Goal: Check status: Check status

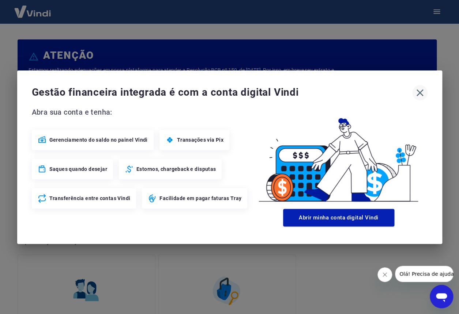
click at [421, 95] on icon "button" at bounding box center [419, 92] width 7 height 7
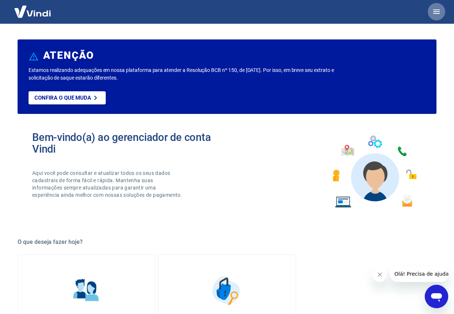
click at [442, 11] on button "button" at bounding box center [436, 12] width 18 height 18
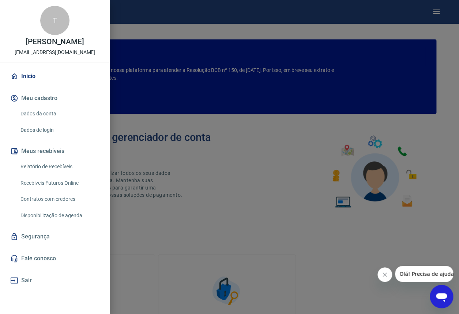
click at [63, 183] on link "Recebíveis Futuros Online" at bounding box center [59, 183] width 83 height 15
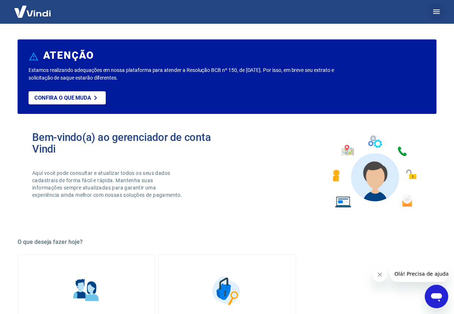
click at [436, 11] on icon "button" at bounding box center [436, 11] width 9 height 9
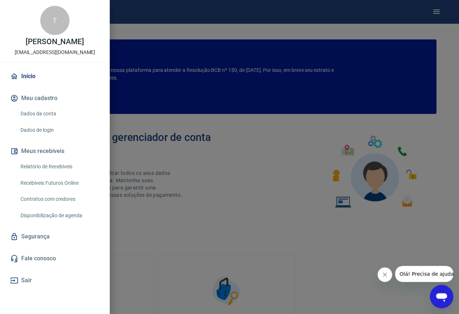
click at [74, 165] on link "Relatório de Recebíveis" at bounding box center [59, 166] width 83 height 15
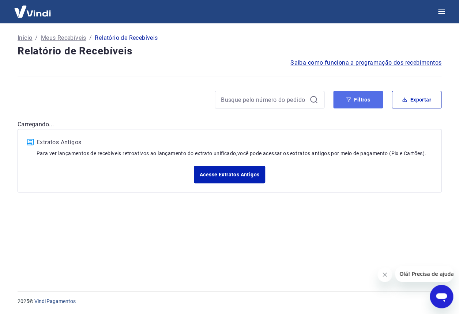
click at [347, 103] on button "Filtros" at bounding box center [358, 100] width 50 height 18
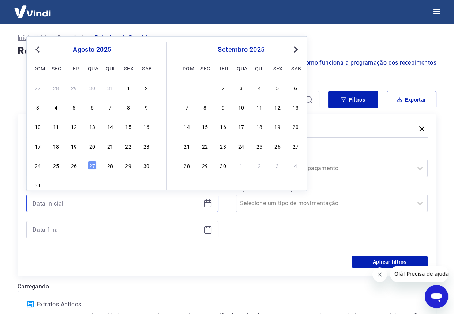
click at [154, 199] on input at bounding box center [117, 203] width 168 height 11
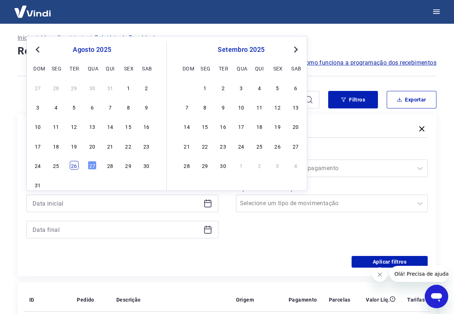
click at [77, 166] on div "26" at bounding box center [73, 165] width 9 height 9
type input "[DATE]"
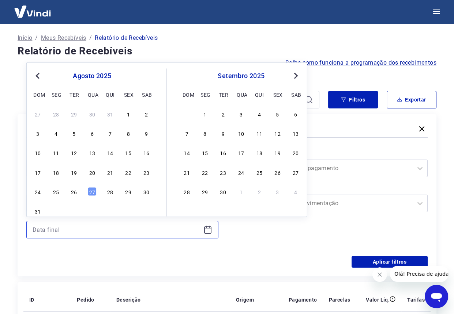
click at [68, 225] on input at bounding box center [117, 229] width 168 height 11
click at [75, 195] on div "26" at bounding box center [73, 192] width 9 height 9
type input "[DATE]"
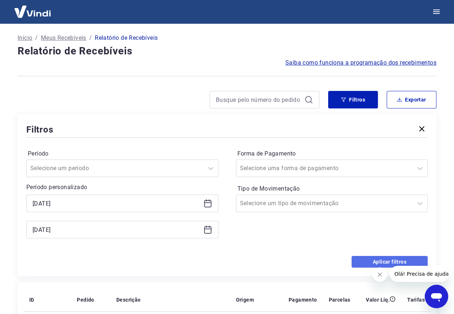
click at [367, 263] on button "Aplicar filtros" at bounding box center [389, 262] width 76 height 12
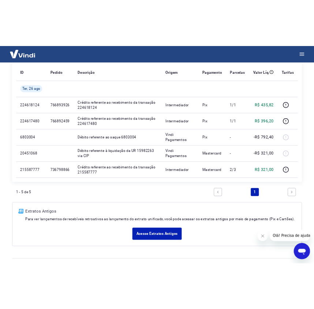
scroll to position [66, 0]
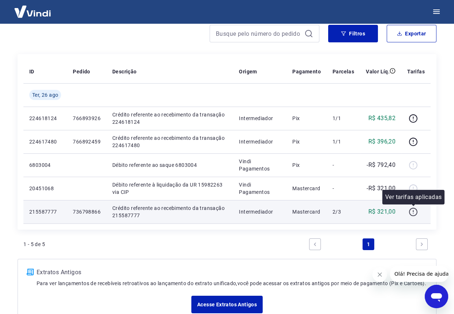
click at [416, 211] on icon "button" at bounding box center [412, 212] width 9 height 9
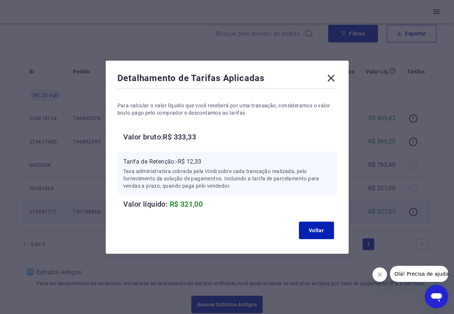
click at [336, 77] on icon at bounding box center [331, 78] width 12 height 12
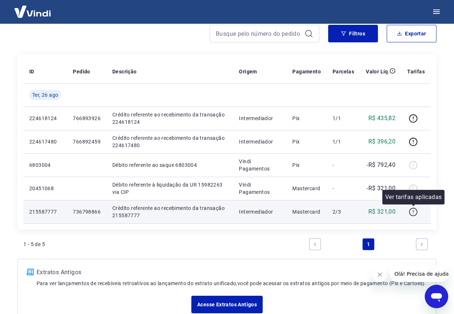
click at [413, 213] on icon "button" at bounding box center [412, 212] width 9 height 9
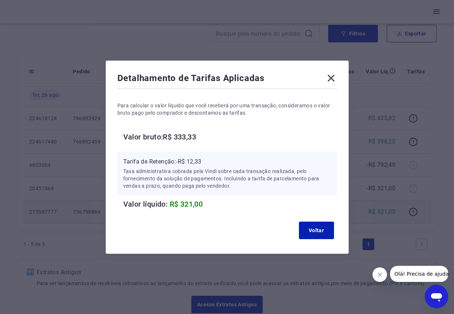
click at [333, 80] on icon at bounding box center [331, 78] width 12 height 12
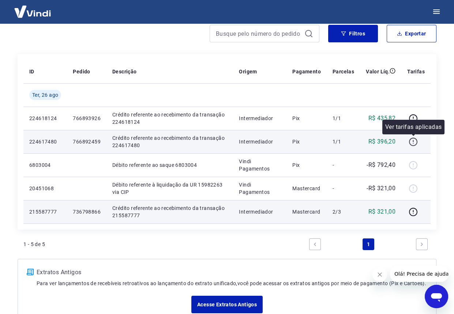
click at [412, 141] on icon "button" at bounding box center [412, 141] width 9 height 9
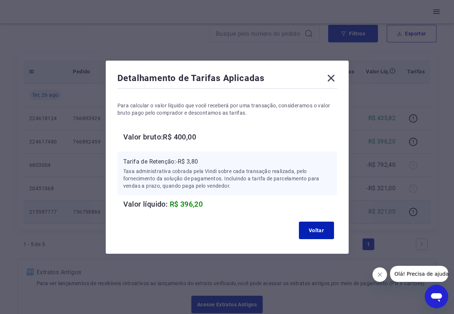
click at [333, 79] on icon at bounding box center [331, 78] width 12 height 12
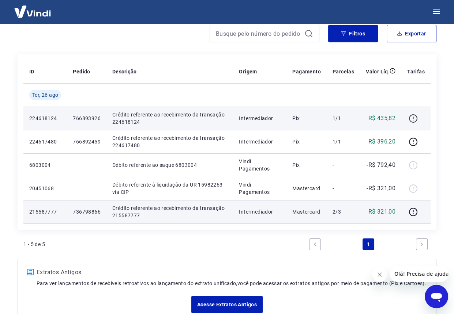
click at [411, 121] on icon "button" at bounding box center [413, 118] width 8 height 8
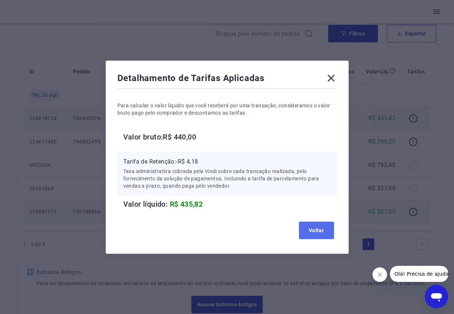
click at [322, 223] on button "Voltar" at bounding box center [316, 231] width 35 height 18
